Goal: Transaction & Acquisition: Obtain resource

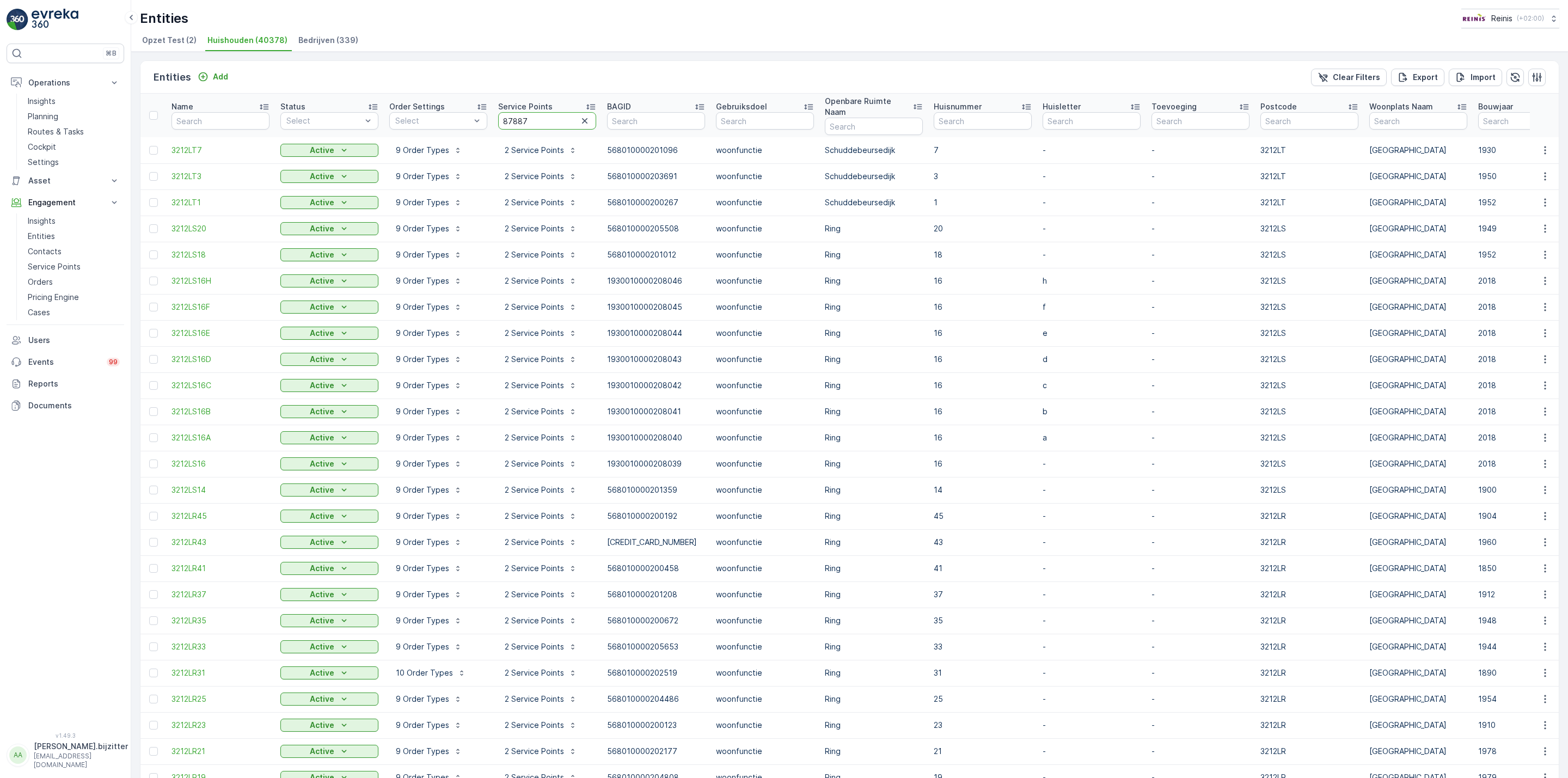
click at [508, 118] on input "87887" at bounding box center [547, 121] width 98 height 18
click at [1408, 81] on div "Export" at bounding box center [1417, 78] width 40 height 11
click at [1552, 18] on icon "close" at bounding box center [1550, 19] width 7 height 9
click at [1107, 56] on div "Entities Add Clear Filters Export Import Name Status Select Order Settings Sele…" at bounding box center [850, 415] width 1437 height 726
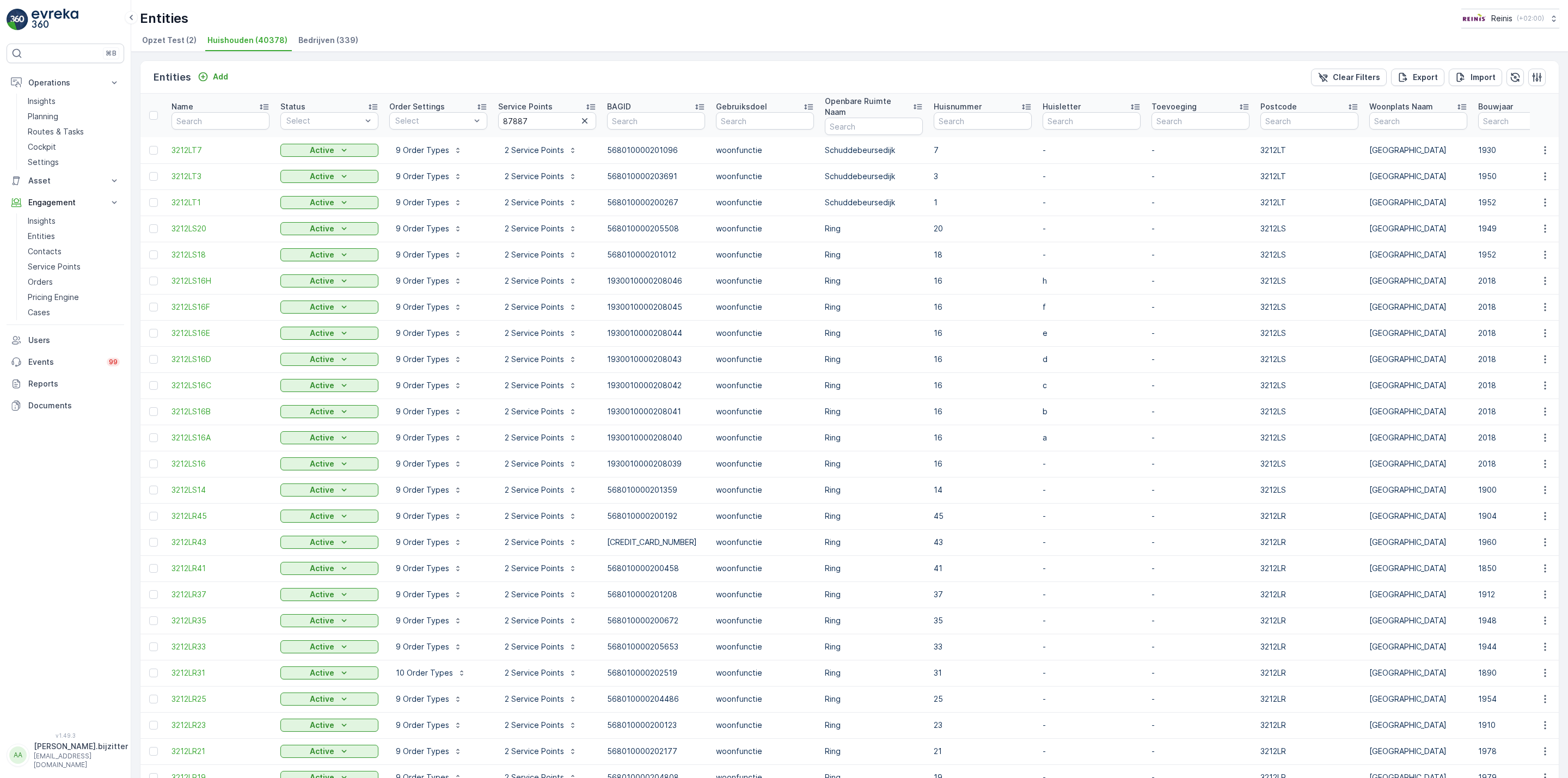
click at [1217, 56] on div "Entities Add Clear Filters Export Import Name Status Select Order Settings Sele…" at bounding box center [850, 415] width 1437 height 726
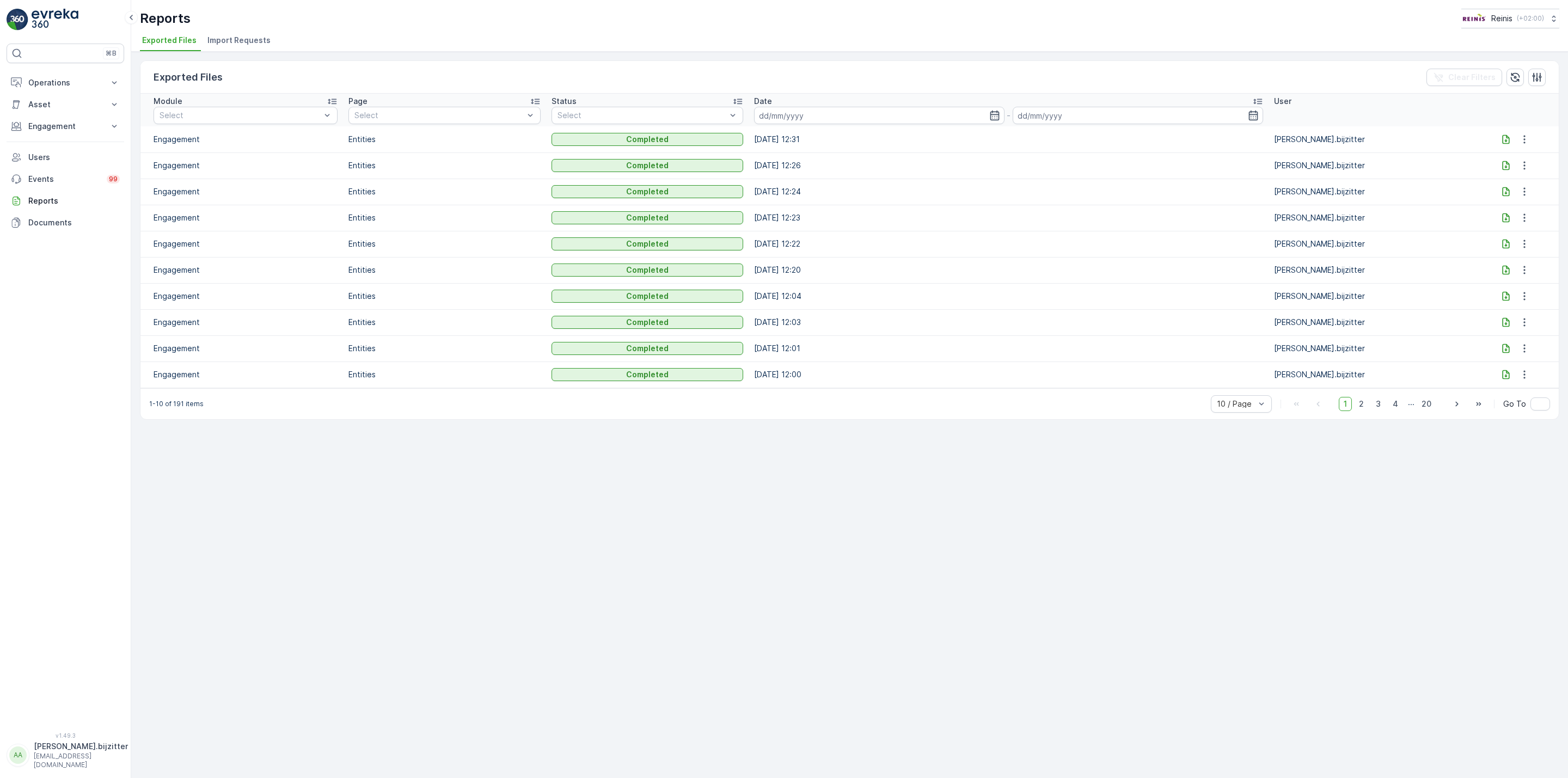
click at [877, 439] on div "Exported Files Clear Filters Module Select Page Select Status Select Date - Use…" at bounding box center [850, 415] width 1437 height 726
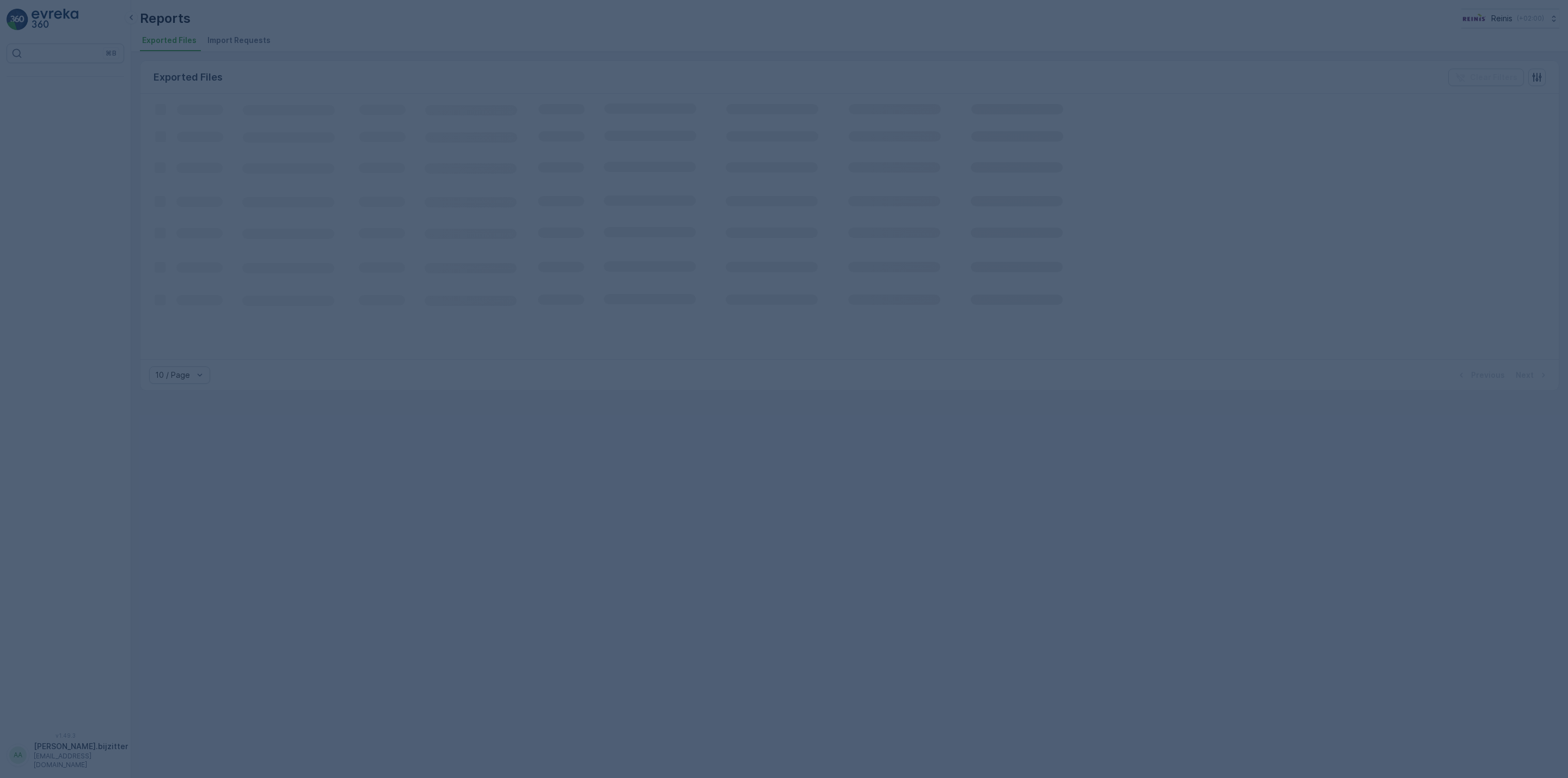
click at [290, 56] on div at bounding box center [784, 389] width 1568 height 778
click at [67, 756] on div at bounding box center [784, 389] width 1568 height 778
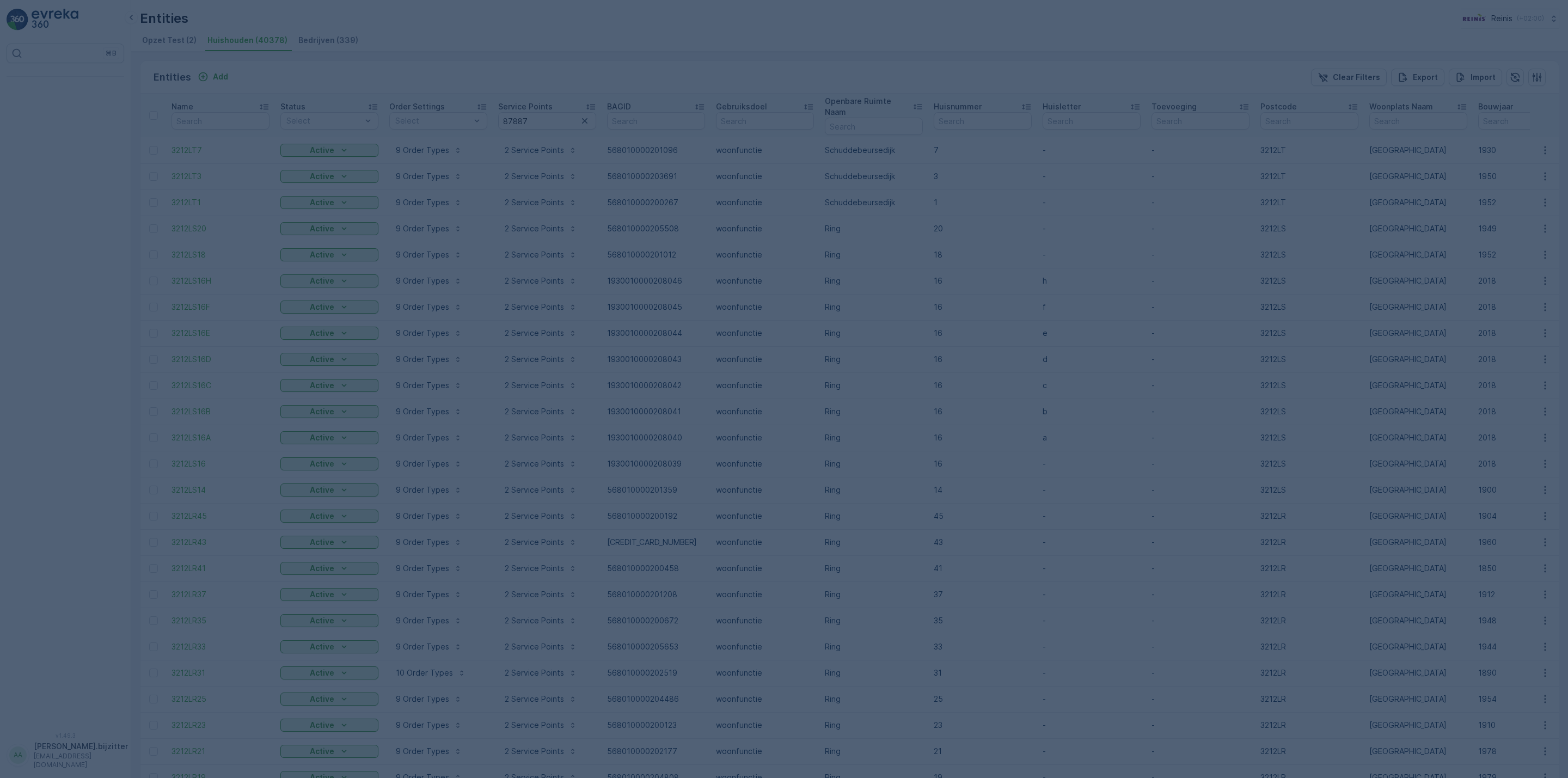
click at [544, 14] on div at bounding box center [784, 389] width 1568 height 778
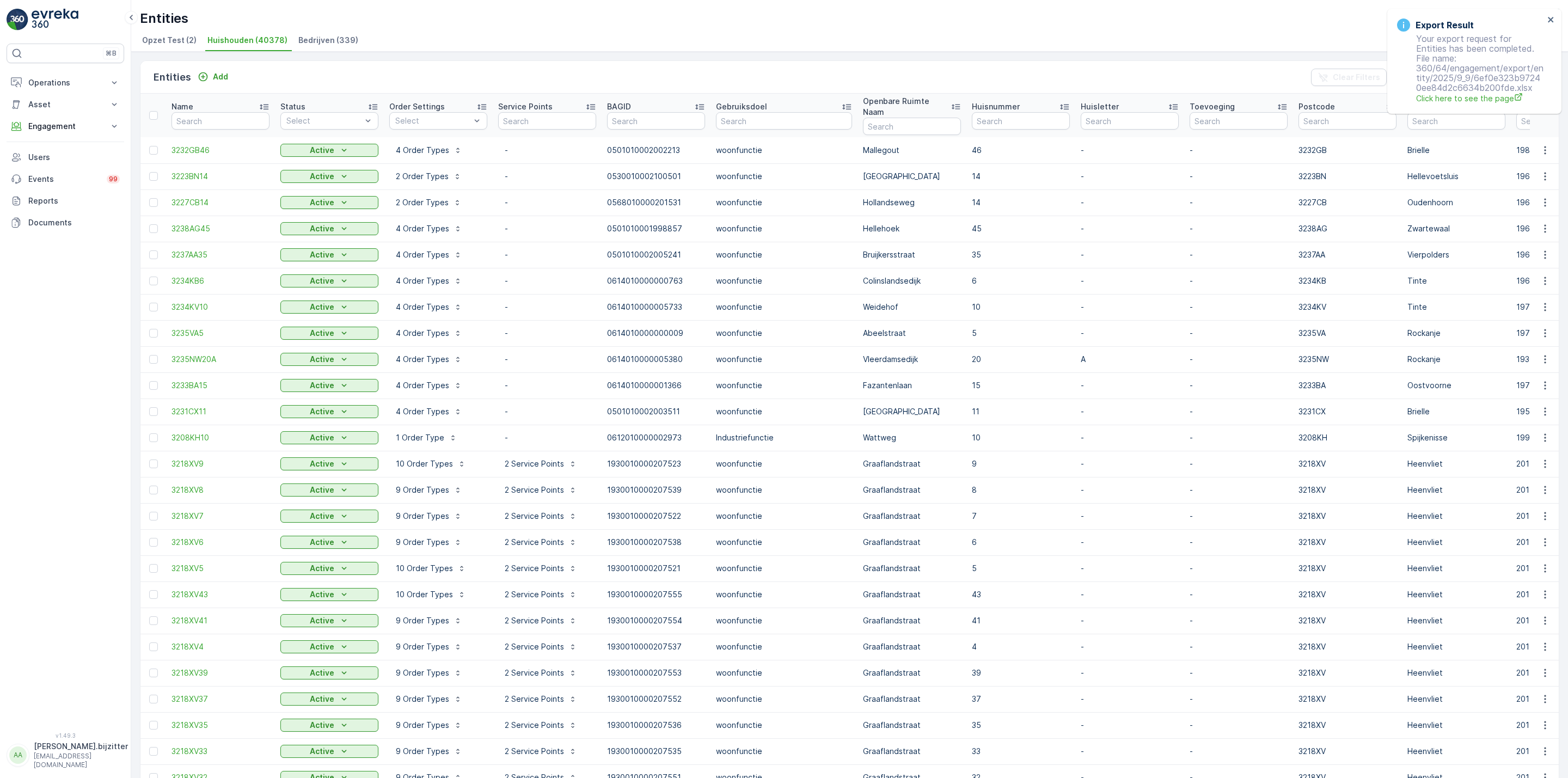
click at [420, 39] on ul "Opzet Test (2) Huishouden (40378) Bedrijven (339)" at bounding box center [845, 41] width 1410 height 18
click at [33, 103] on p "Asset" at bounding box center [65, 105] width 74 height 11
click at [43, 84] on p "Operations" at bounding box center [65, 83] width 74 height 11
click at [53, 116] on p "Planning" at bounding box center [43, 116] width 31 height 11
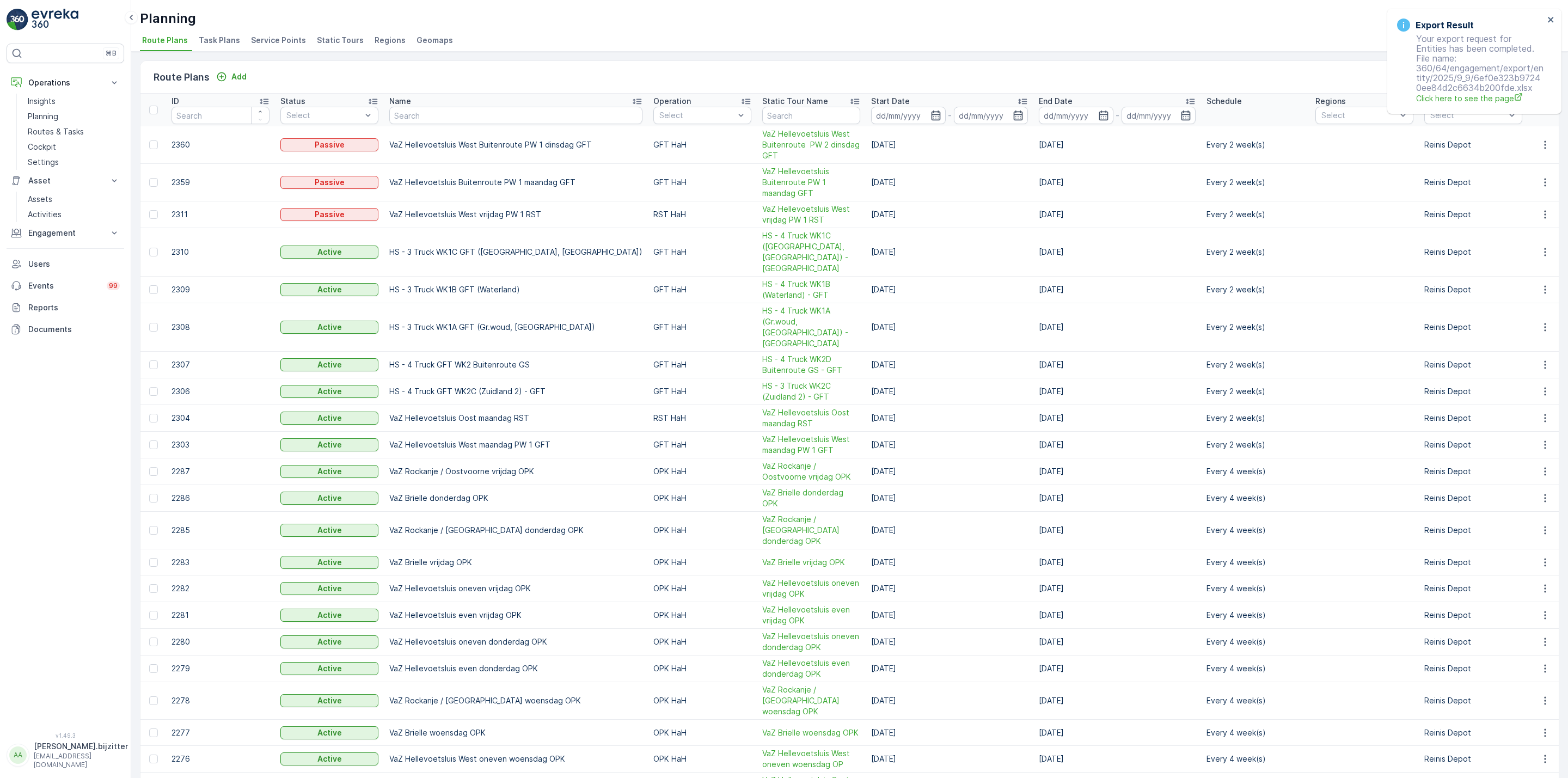
click at [284, 39] on span "Service Points" at bounding box center [278, 40] width 55 height 11
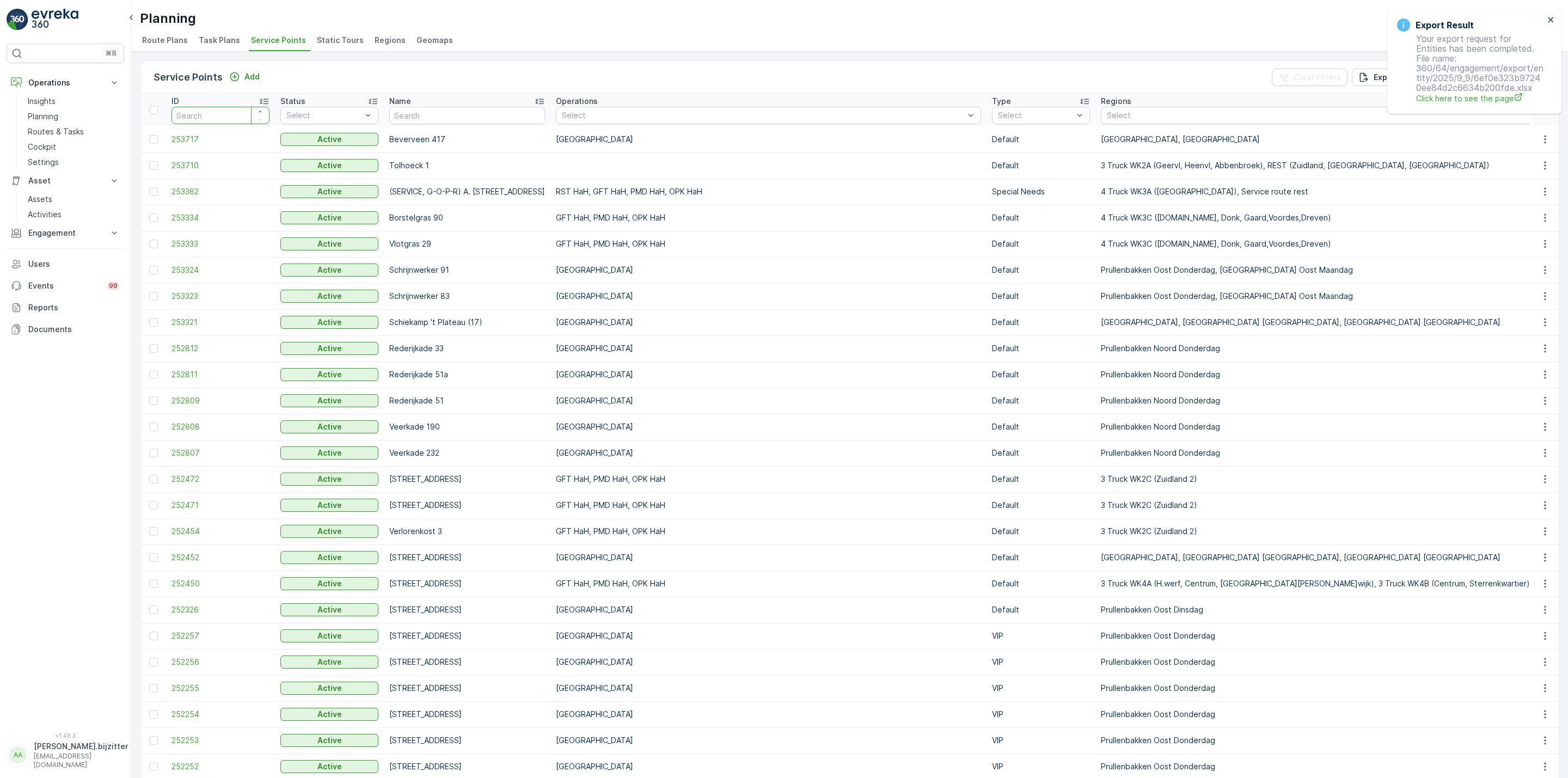
click at [214, 116] on input "number" at bounding box center [220, 116] width 98 height 18
paste input "87887"
type input "87887"
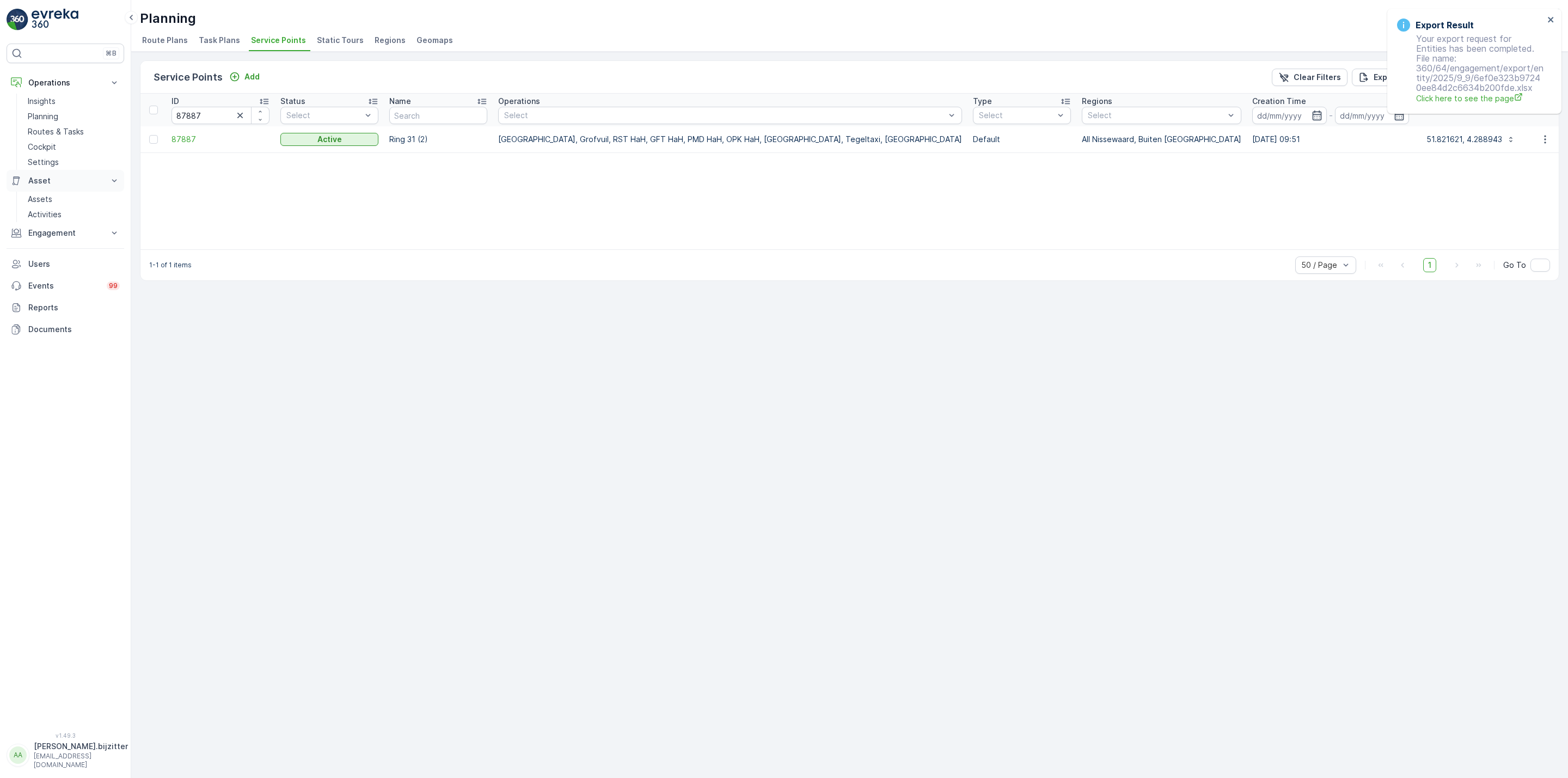
click at [45, 179] on p "Asset" at bounding box center [65, 181] width 74 height 11
click at [51, 233] on p "Engagement" at bounding box center [65, 233] width 74 height 11
click at [41, 265] on p "Entities" at bounding box center [41, 267] width 27 height 11
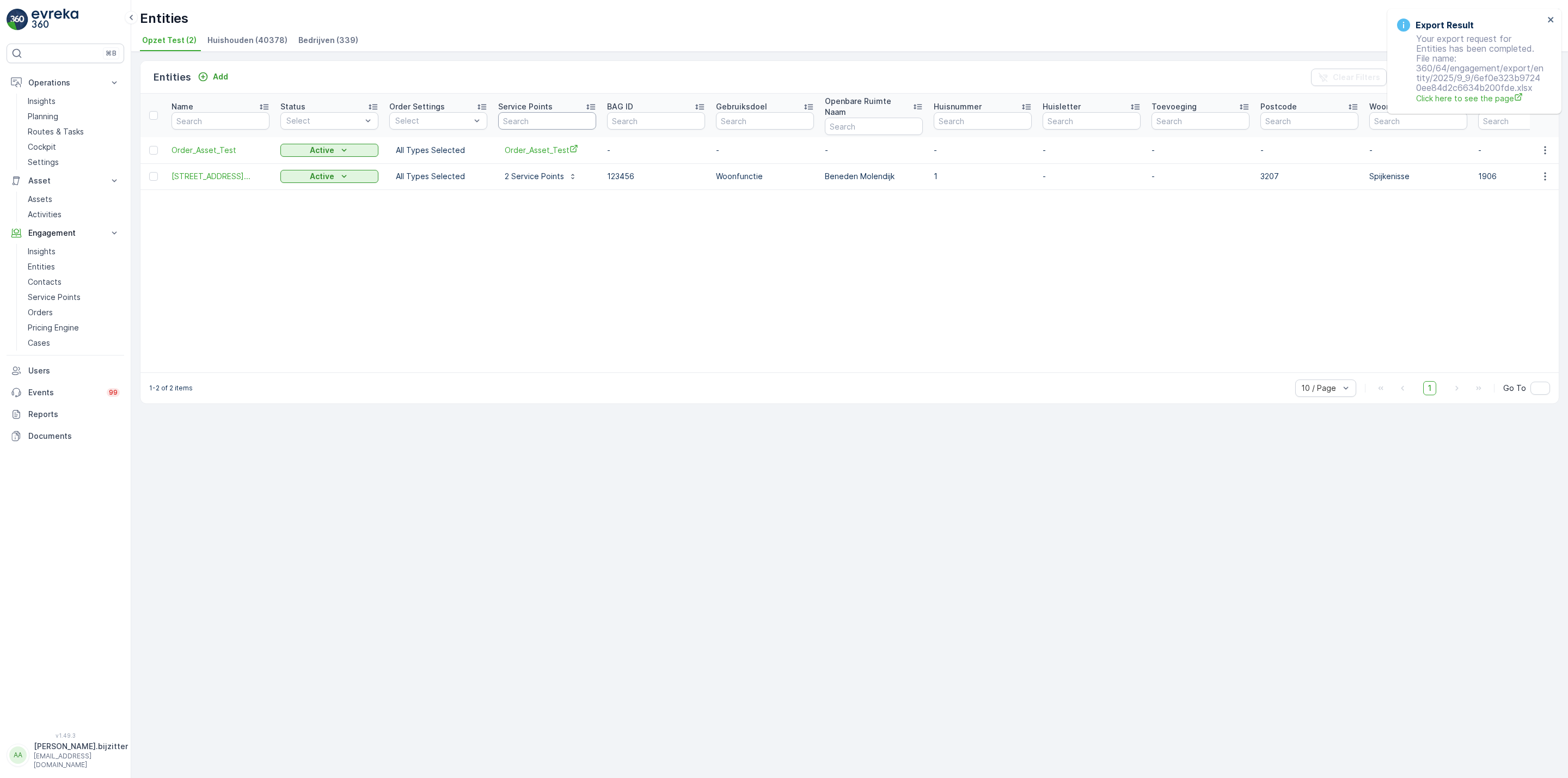
click at [540, 115] on input "text" at bounding box center [547, 121] width 98 height 18
click at [236, 36] on span "Huishouden (40378)" at bounding box center [247, 40] width 80 height 11
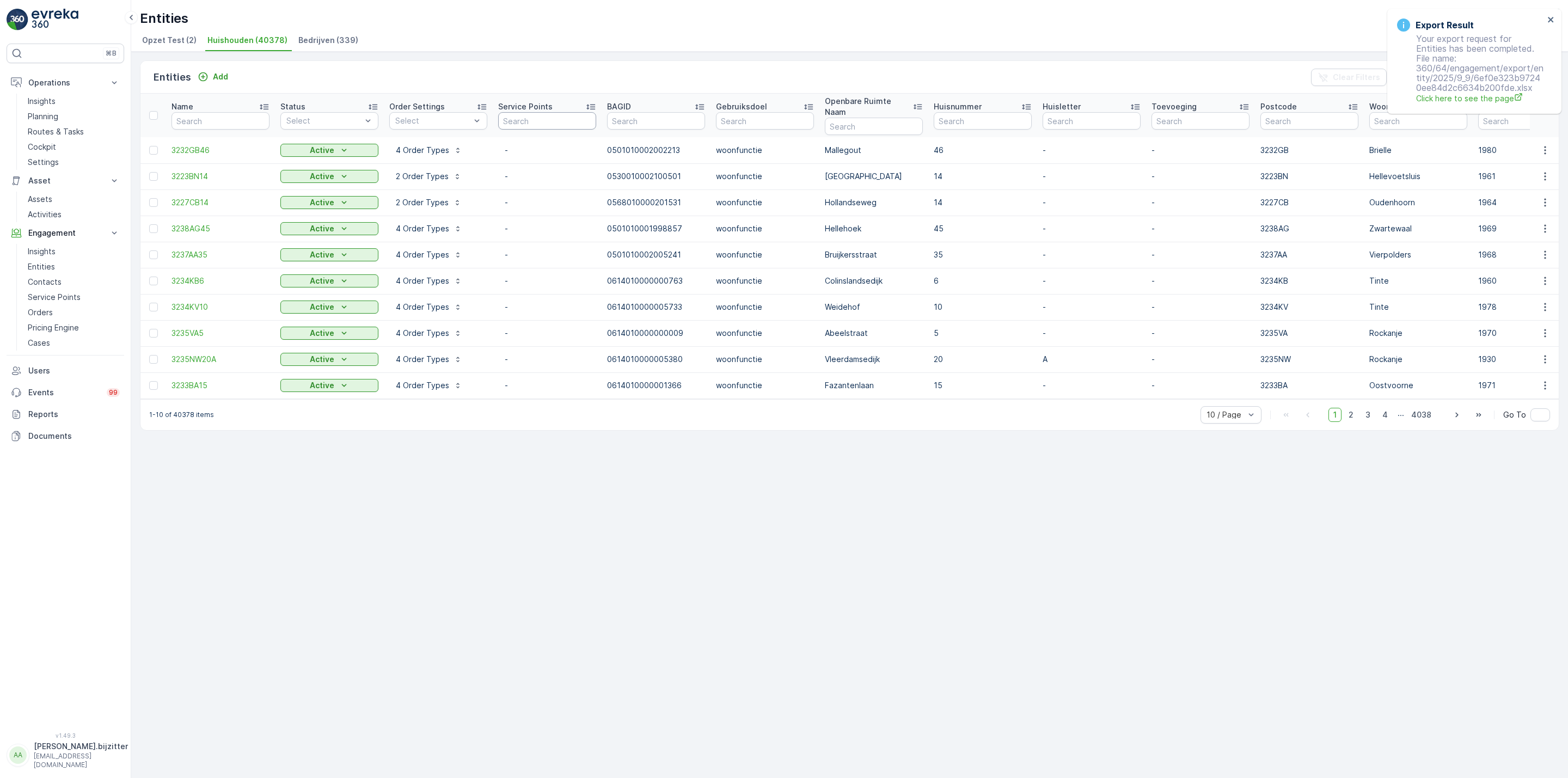
click at [523, 115] on input "text" at bounding box center [547, 121] width 98 height 18
paste input "87887"
type input "87887"
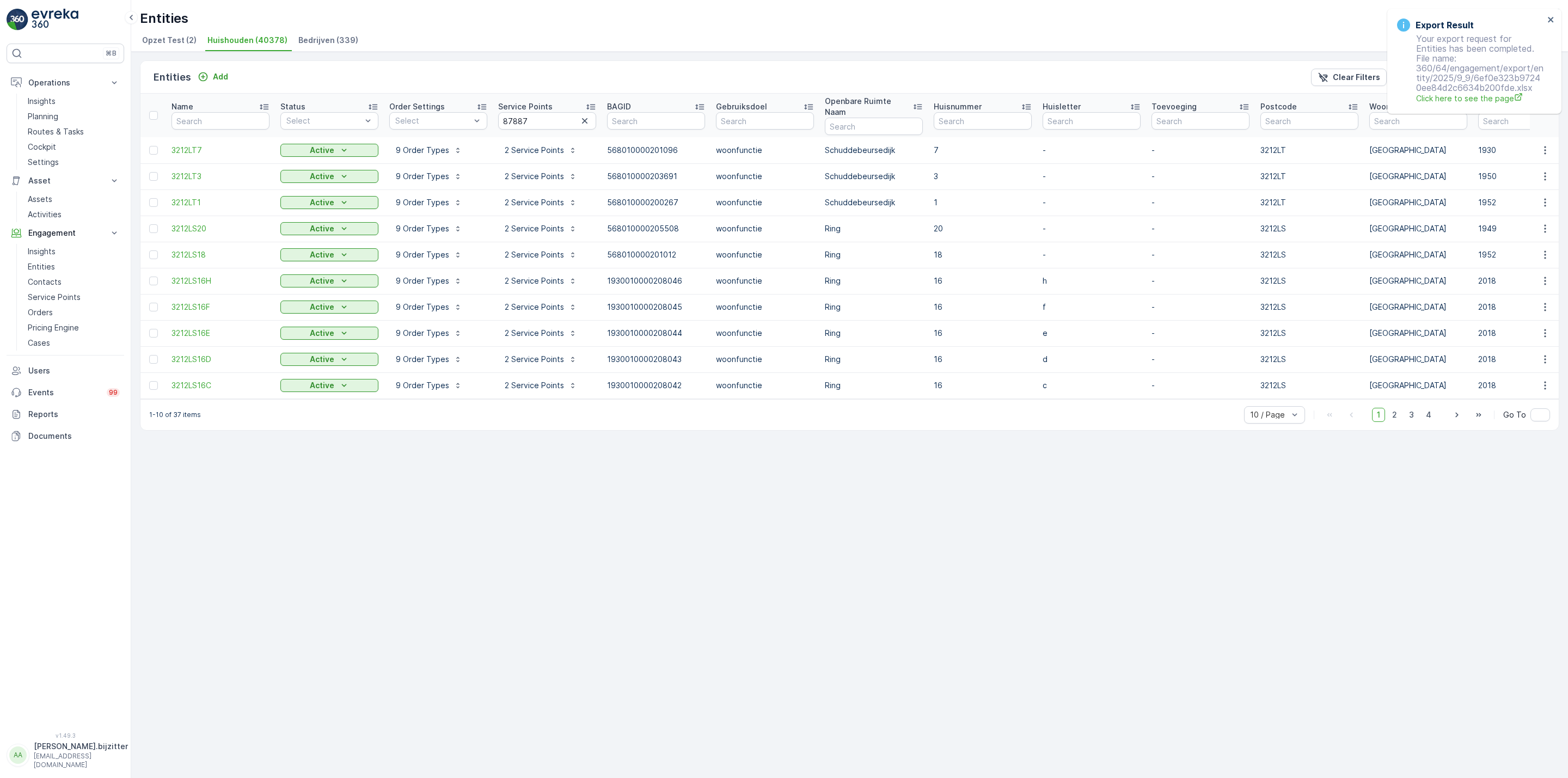
click at [1550, 14] on div "Export Result Your export request for Entities has been completed. File name: 3…" at bounding box center [1474, 61] width 174 height 105
click at [1552, 18] on icon "close" at bounding box center [1550, 20] width 5 height 5
click at [1552, 18] on div "Export Result Your export request for Entities has been completed. File name: 3…" at bounding box center [784, 389] width 1568 height 778
click at [513, 112] on input "87887" at bounding box center [547, 121] width 98 height 18
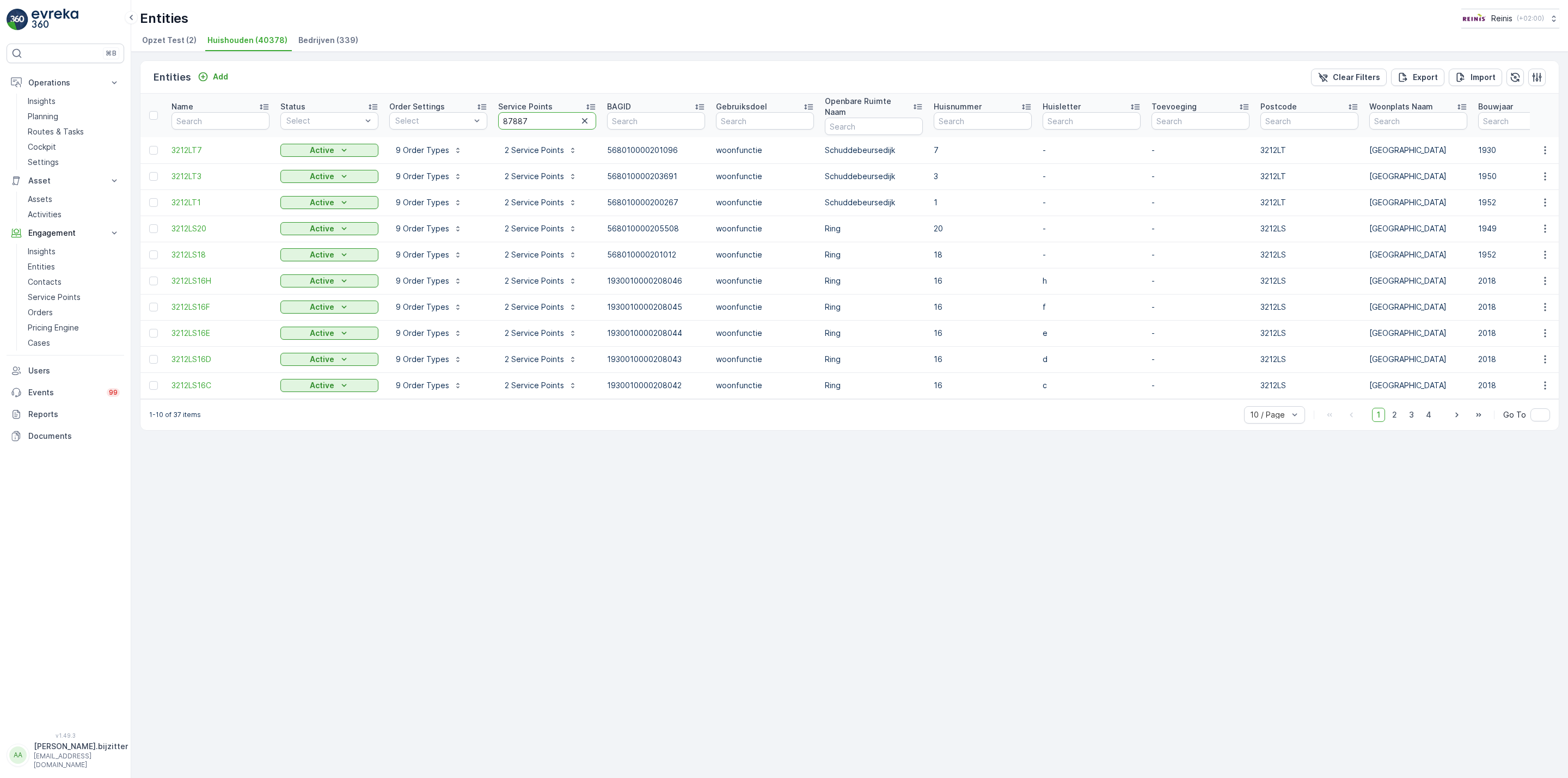
paste input "8741"
type input "88741"
click at [1425, 81] on p "Export" at bounding box center [1425, 78] width 25 height 11
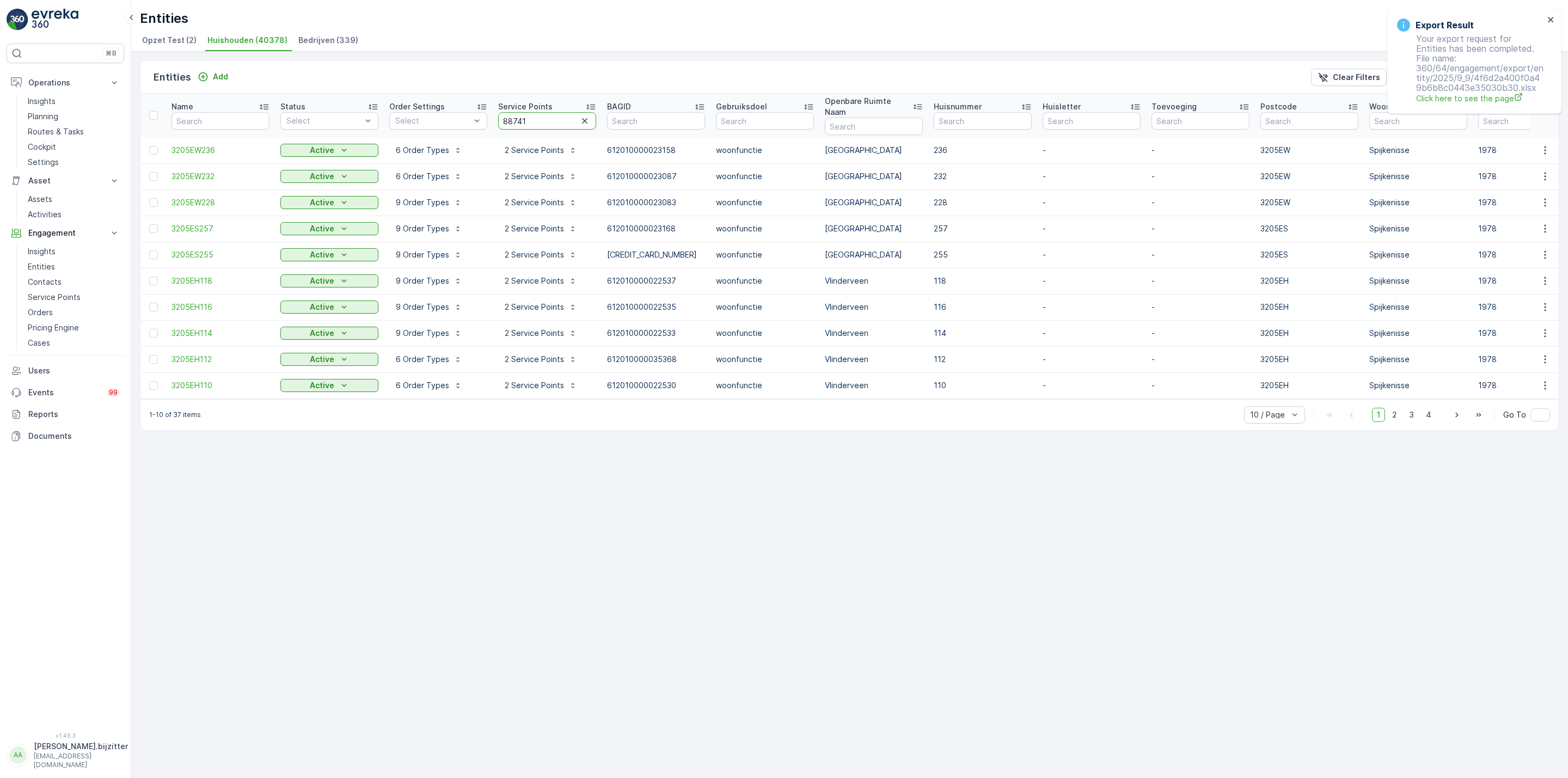
click at [515, 112] on input "88741" at bounding box center [547, 121] width 98 height 18
paste input "91079"
type input "91079"
click at [1552, 18] on icon "close" at bounding box center [1550, 20] width 5 height 5
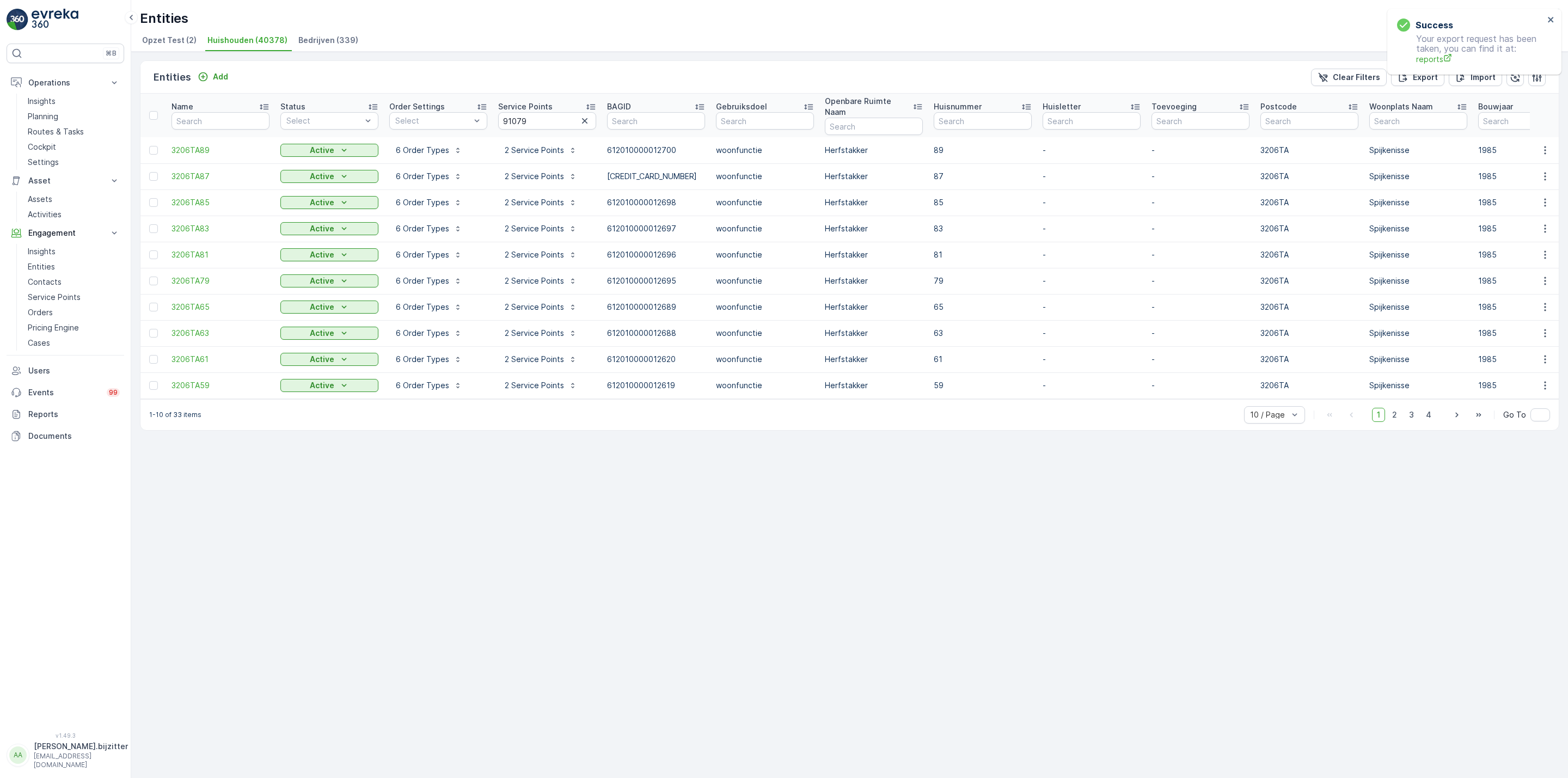
click at [1553, 9] on div "Success Your export request has been taken, you can find it at: reports" at bounding box center [1474, 41] width 174 height 66
click at [1550, 18] on icon "close" at bounding box center [1550, 19] width 7 height 9
click at [1418, 74] on p "Export" at bounding box center [1425, 78] width 25 height 11
click at [1554, 18] on icon "close" at bounding box center [1550, 19] width 7 height 9
click at [1553, 18] on icon "close" at bounding box center [1550, 19] width 7 height 9
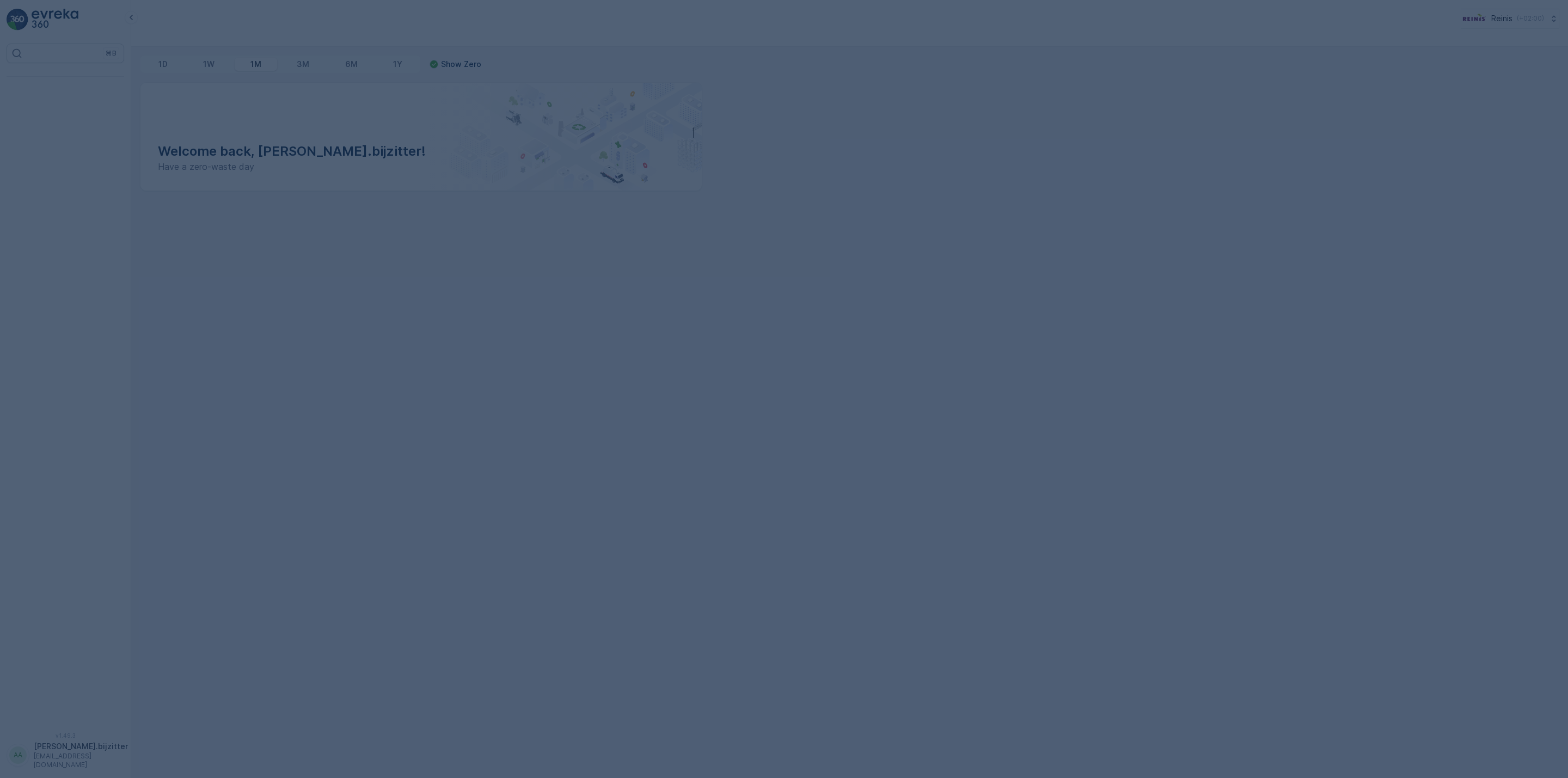
click at [349, 146] on div at bounding box center [784, 389] width 1568 height 778
click at [341, 154] on div at bounding box center [784, 389] width 1568 height 778
click at [1184, 164] on div at bounding box center [784, 389] width 1568 height 778
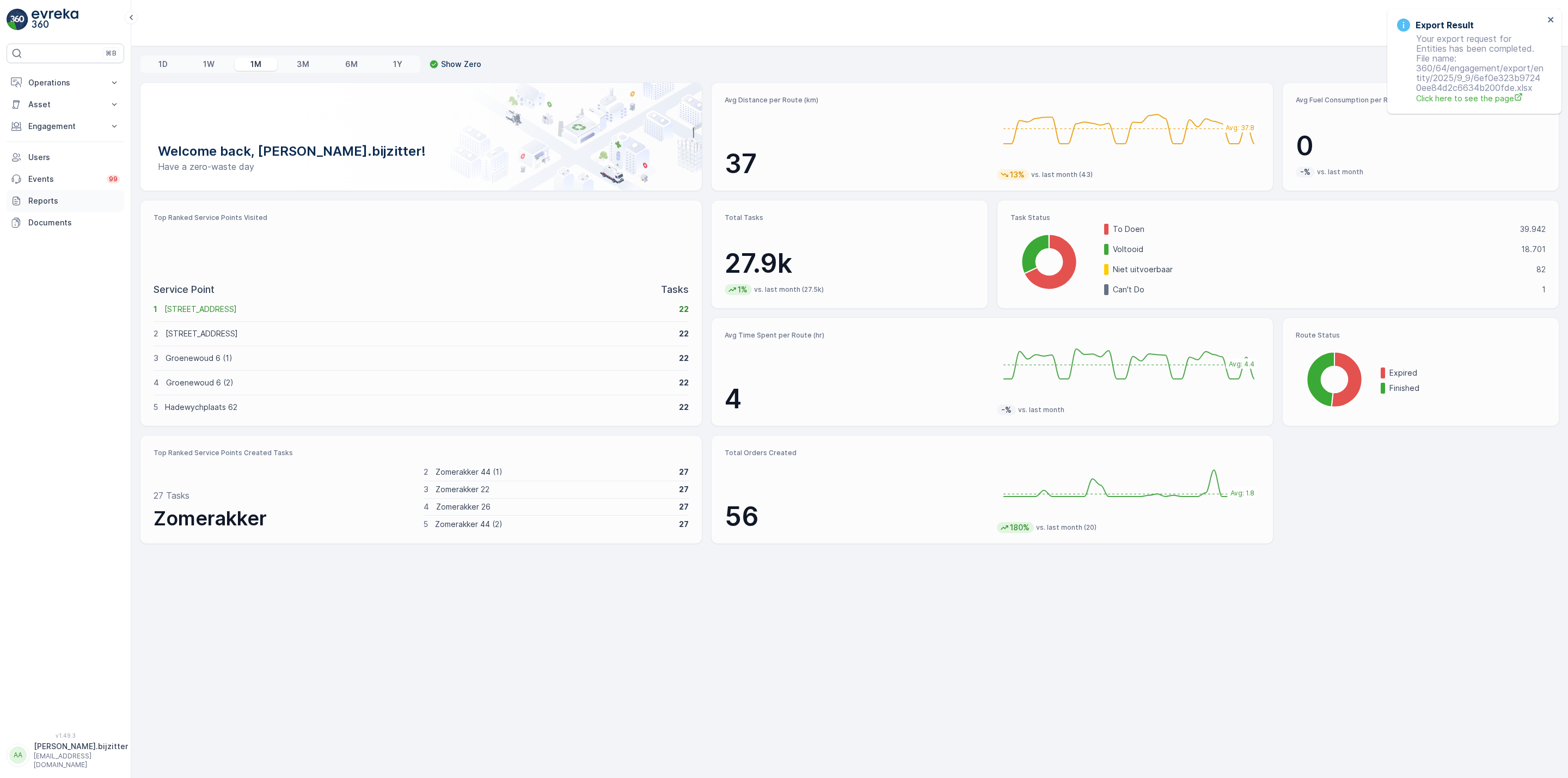
click at [44, 203] on p "Reports" at bounding box center [74, 201] width 92 height 11
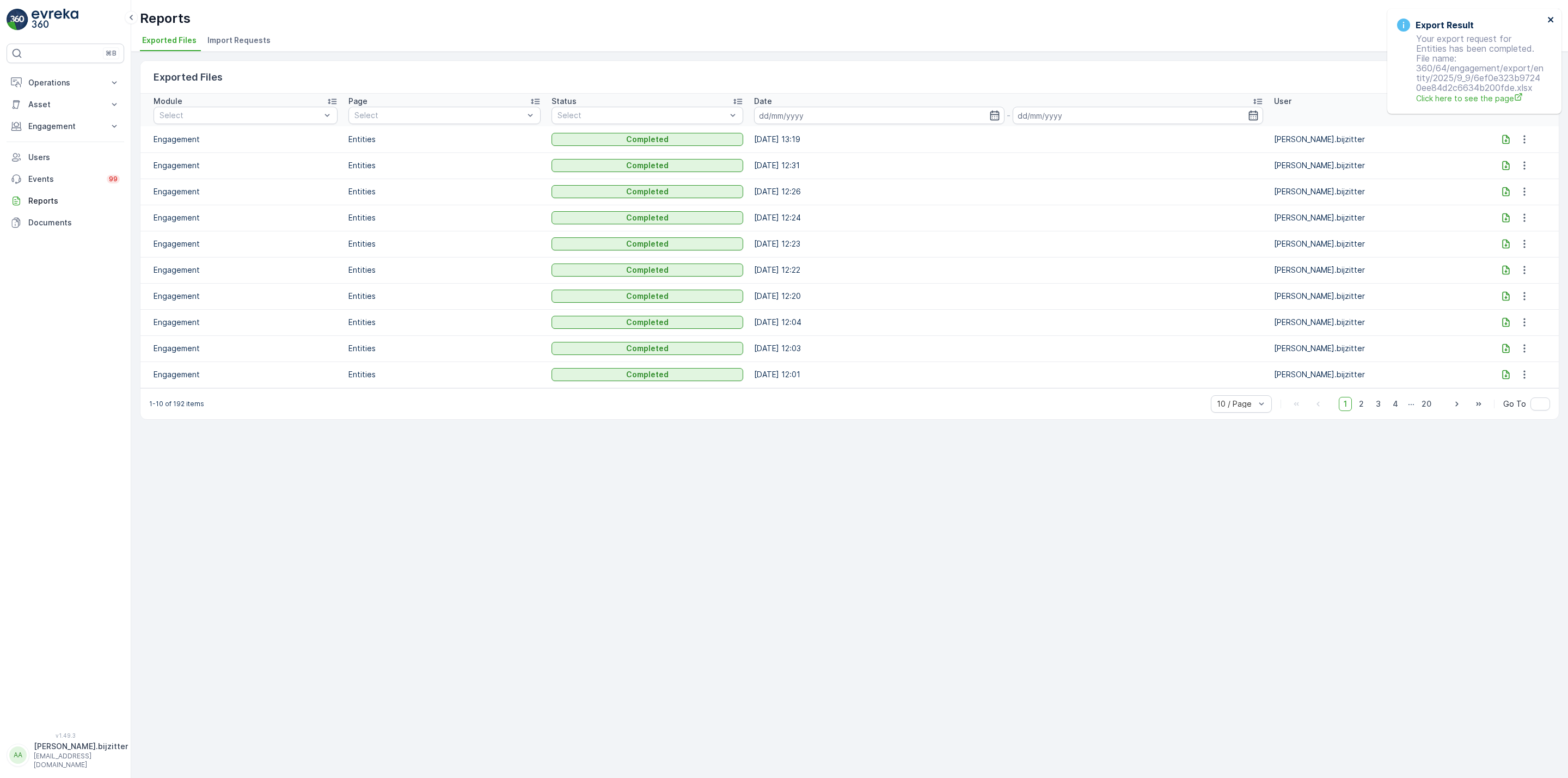
click at [1554, 16] on div "Export Result Your export request for Entities has been completed. File name: 3…" at bounding box center [1474, 61] width 174 height 105
click at [1547, 18] on icon "close" at bounding box center [1550, 19] width 7 height 9
click at [1506, 139] on icon at bounding box center [1505, 139] width 7 height 10
click at [1502, 139] on icon at bounding box center [1505, 139] width 7 height 10
click at [1550, 18] on icon "close" at bounding box center [1550, 19] width 7 height 9
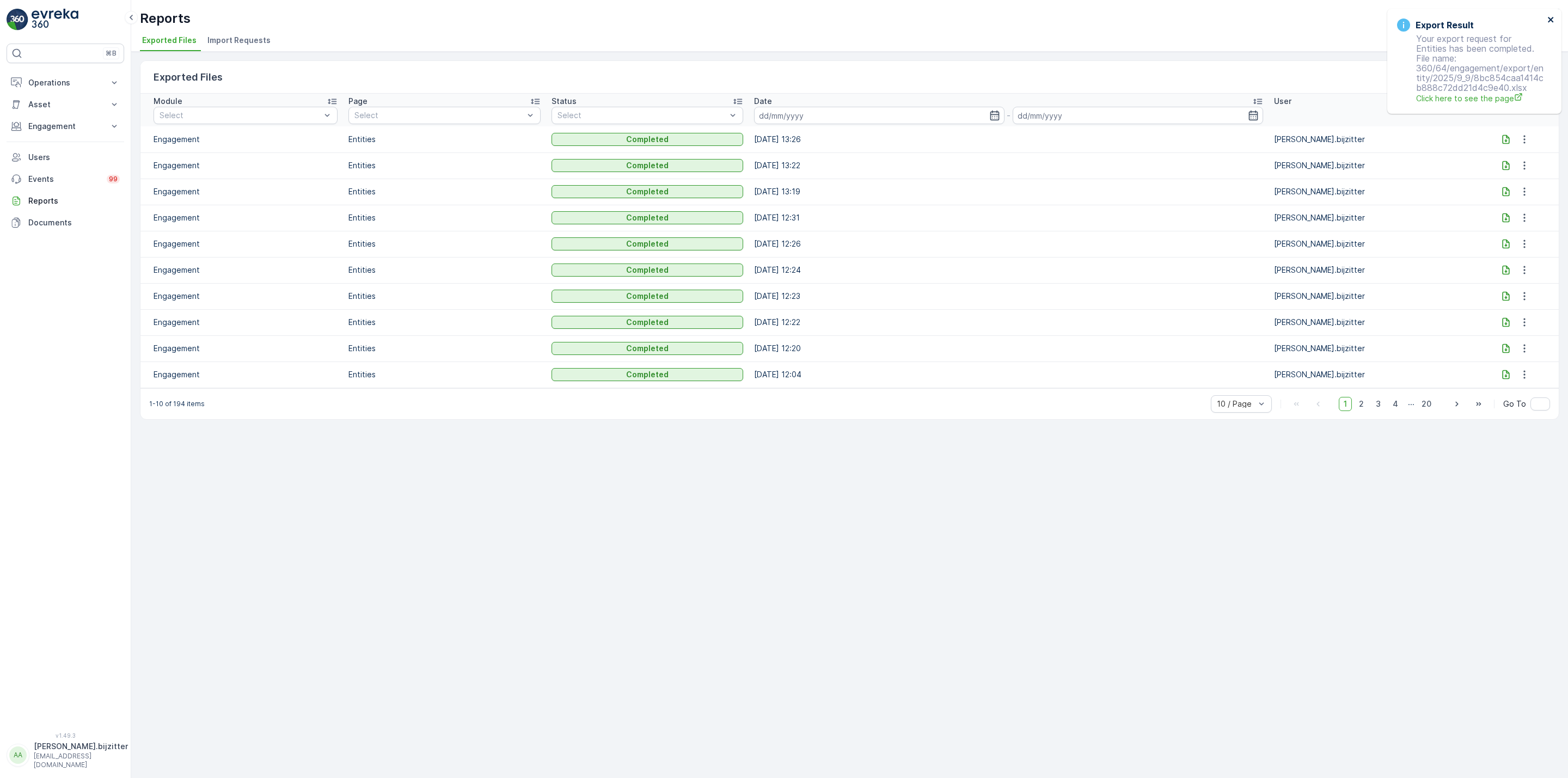
click at [1552, 17] on icon "close" at bounding box center [1550, 20] width 5 height 5
click at [1505, 143] on icon at bounding box center [1505, 139] width 7 height 10
